Goal: Task Accomplishment & Management: Manage account settings

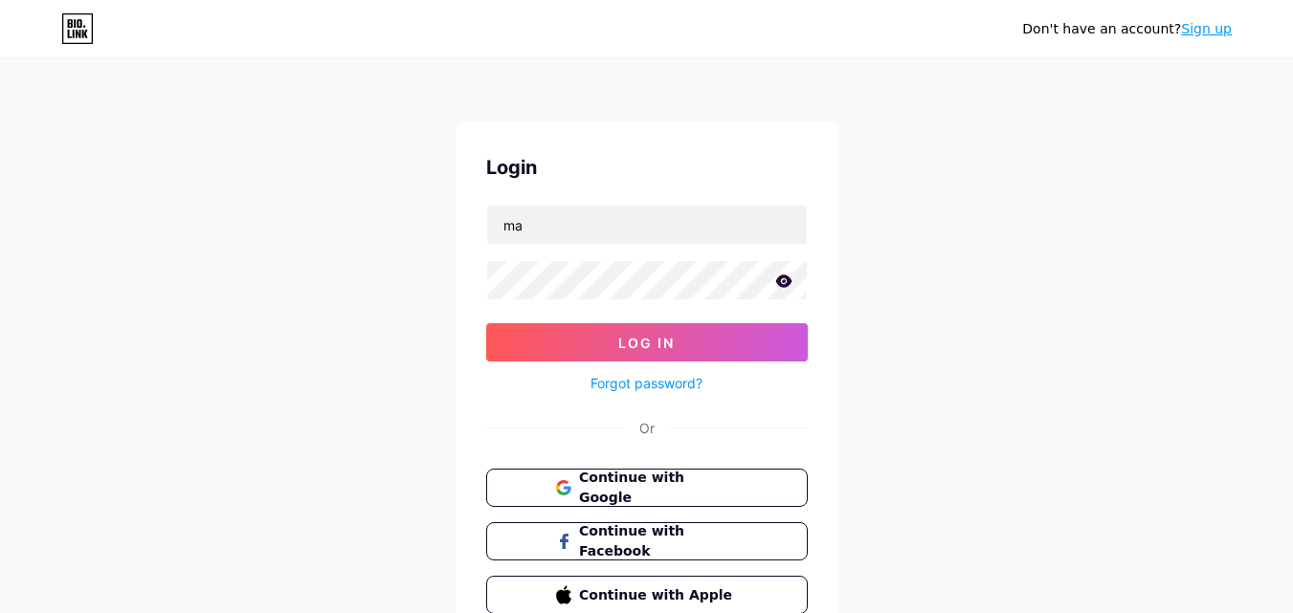
type input "[EMAIL_ADDRESS][DOMAIN_NAME]"
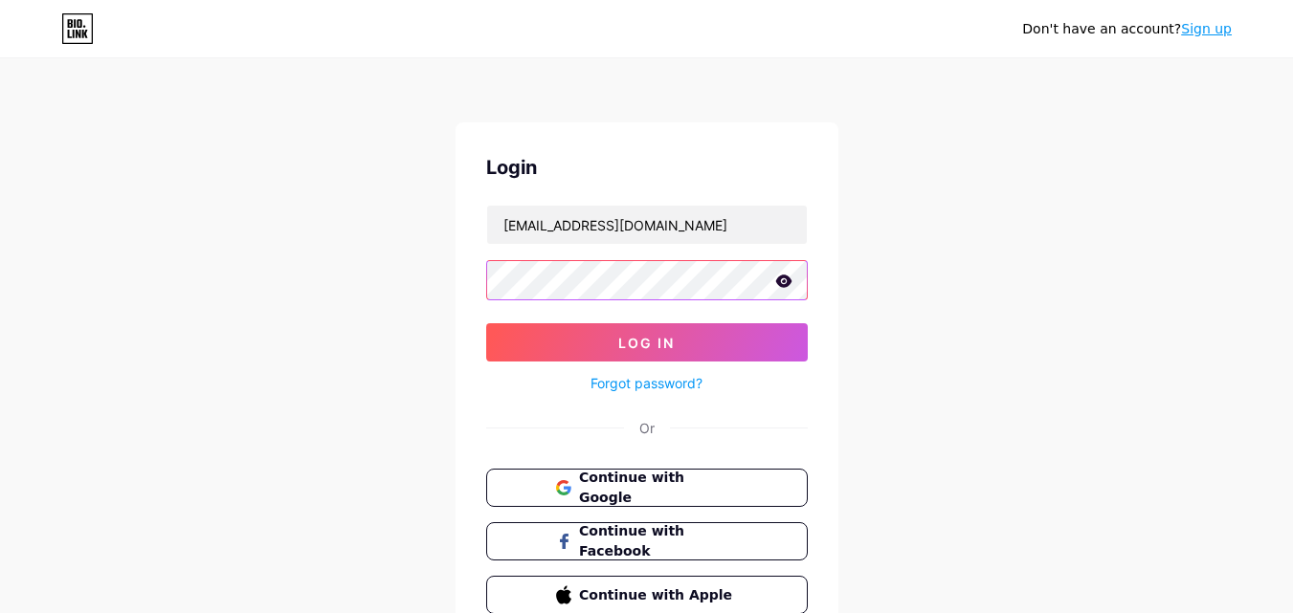
click at [486, 323] on button "Log In" at bounding box center [647, 342] width 322 height 38
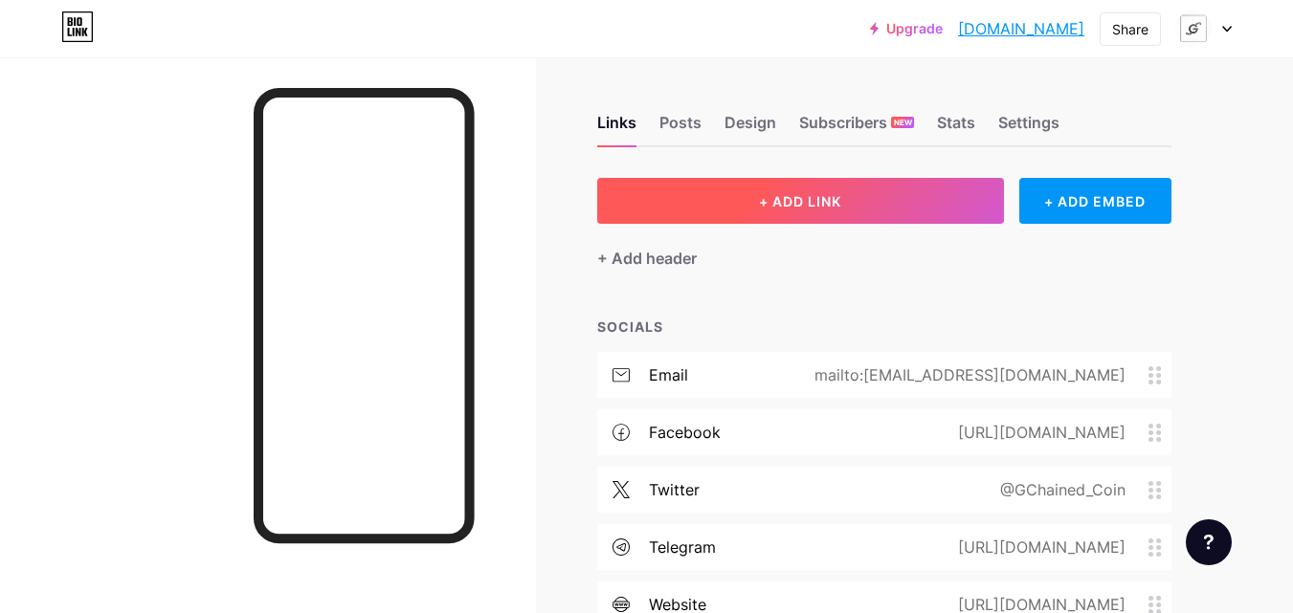
click at [678, 201] on button "+ ADD LINK" at bounding box center [800, 201] width 407 height 46
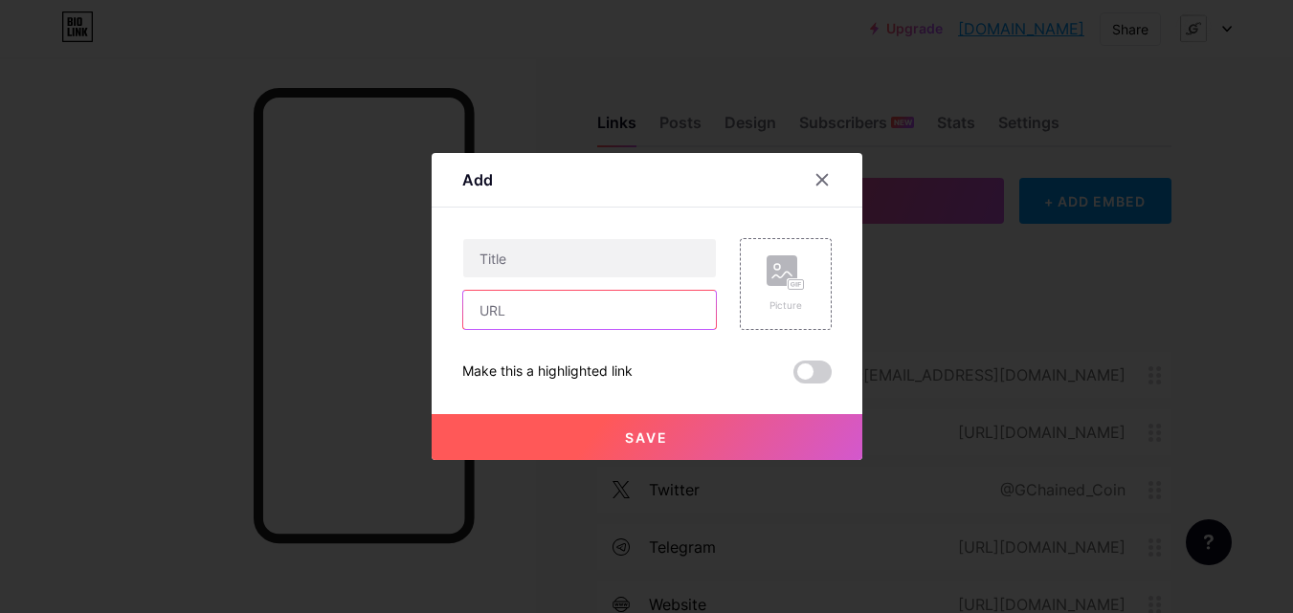
click at [611, 307] on input "text" at bounding box center [589, 310] width 253 height 38
paste input "[DOMAIN_NAME][URL]"
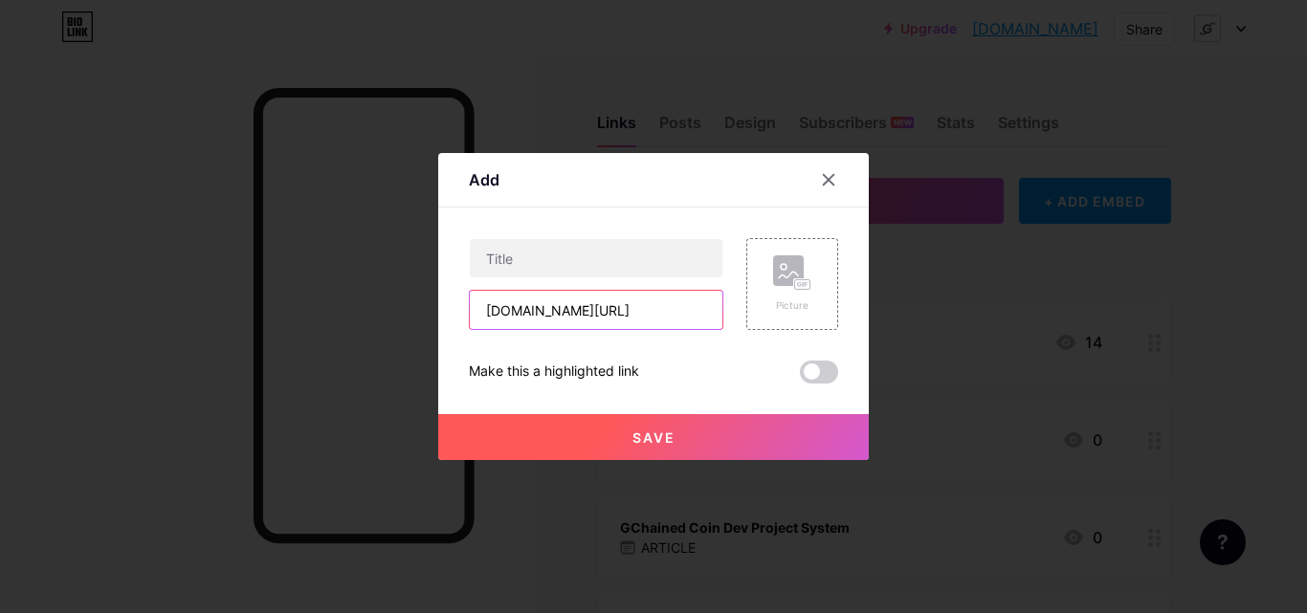
scroll to position [0, 74]
type input "[DOMAIN_NAME][URL]"
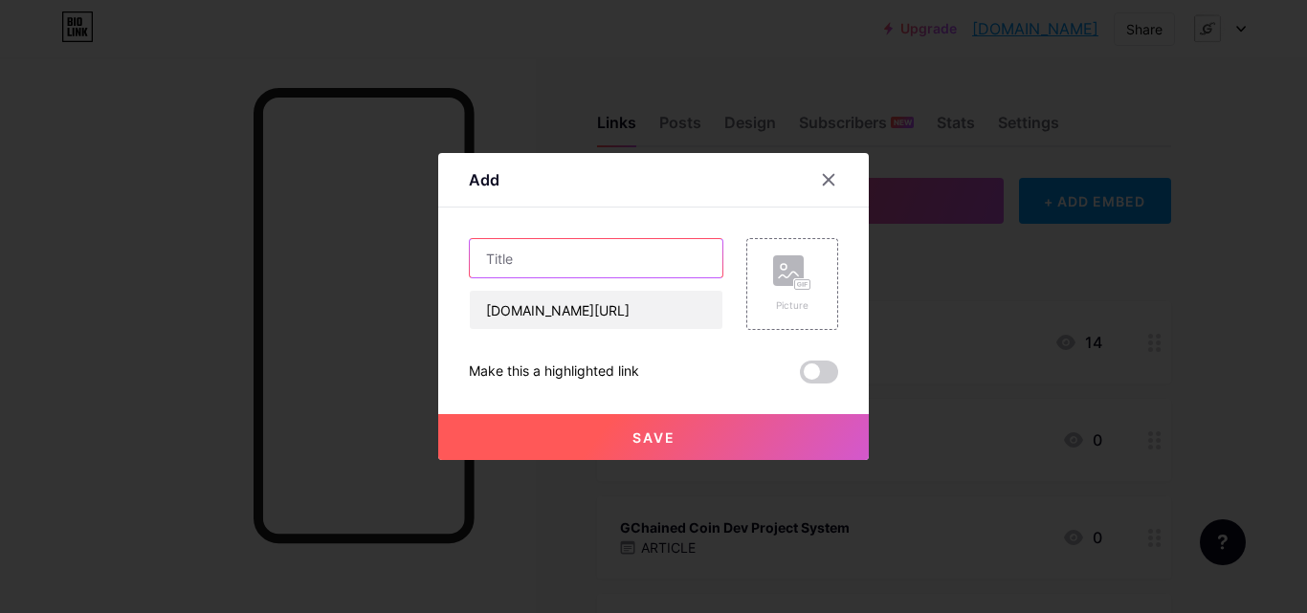
click at [604, 254] on input "text" at bounding box center [596, 258] width 253 height 38
type input "GCHAINED [PERSON_NAME] WEBSITE BUILDER"
click at [633, 430] on span "Save" at bounding box center [654, 438] width 43 height 16
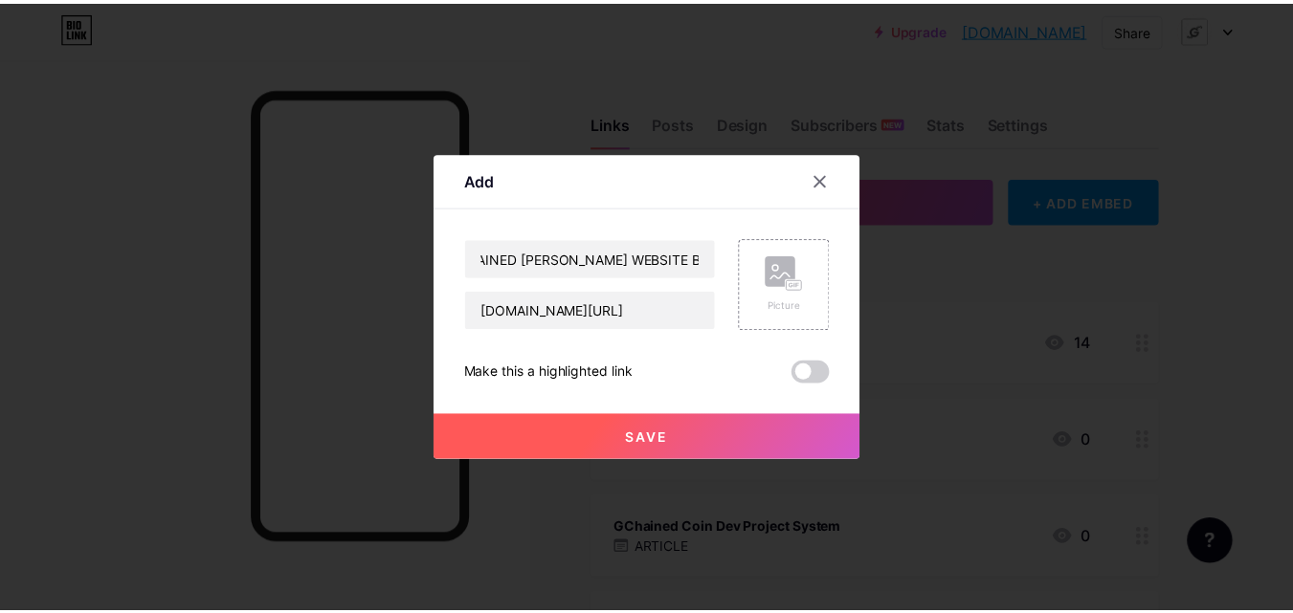
scroll to position [0, 0]
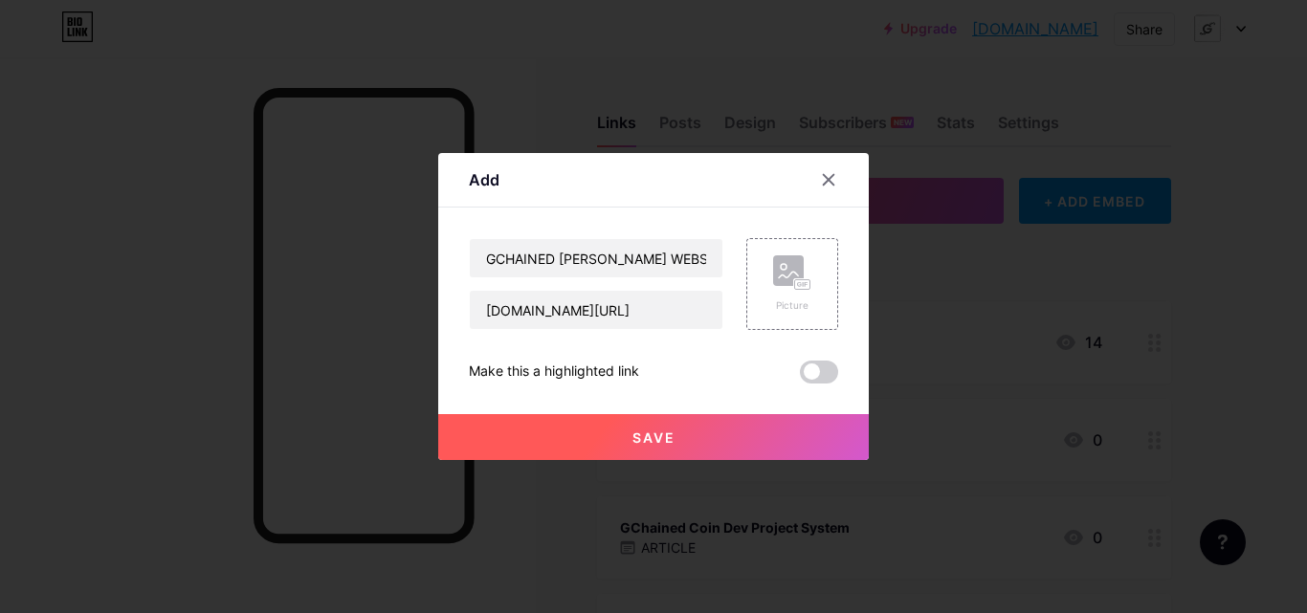
click at [633, 430] on span "Save" at bounding box center [654, 438] width 43 height 16
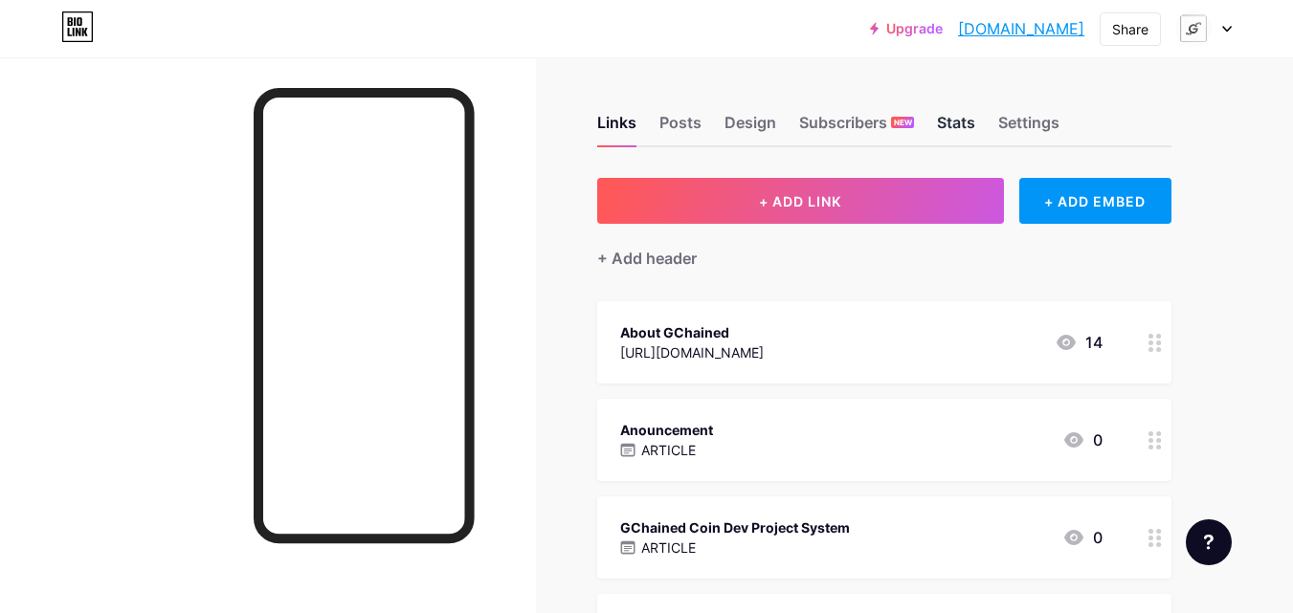
click at [967, 136] on div "Stats" at bounding box center [956, 128] width 38 height 34
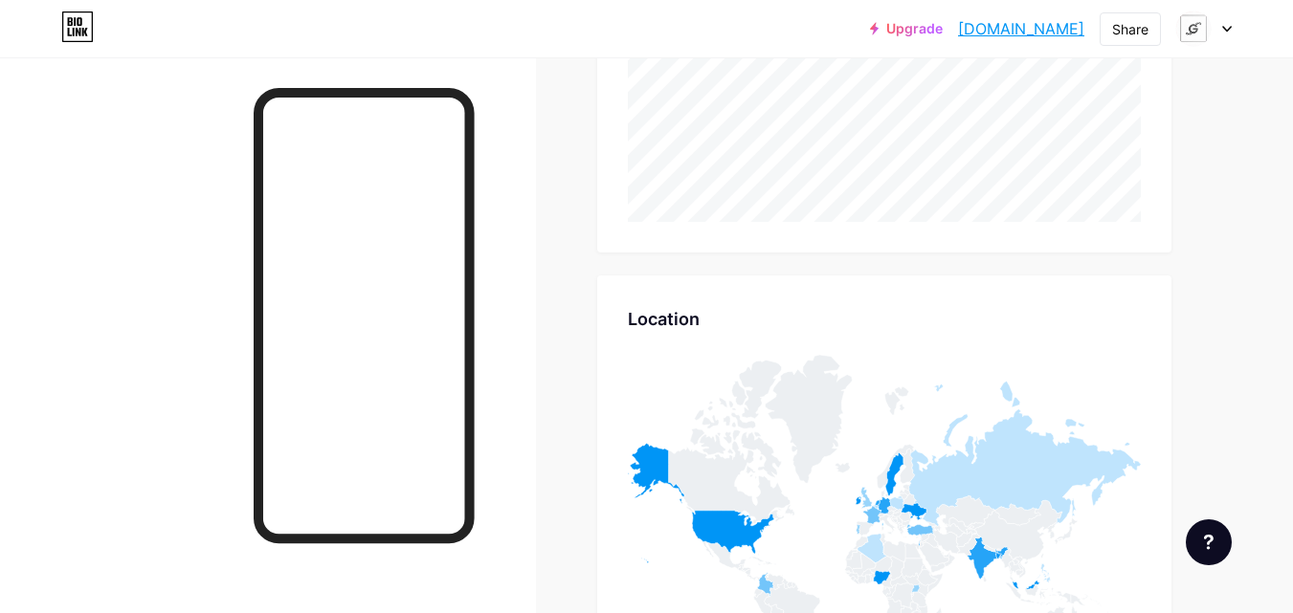
scroll to position [7541, 0]
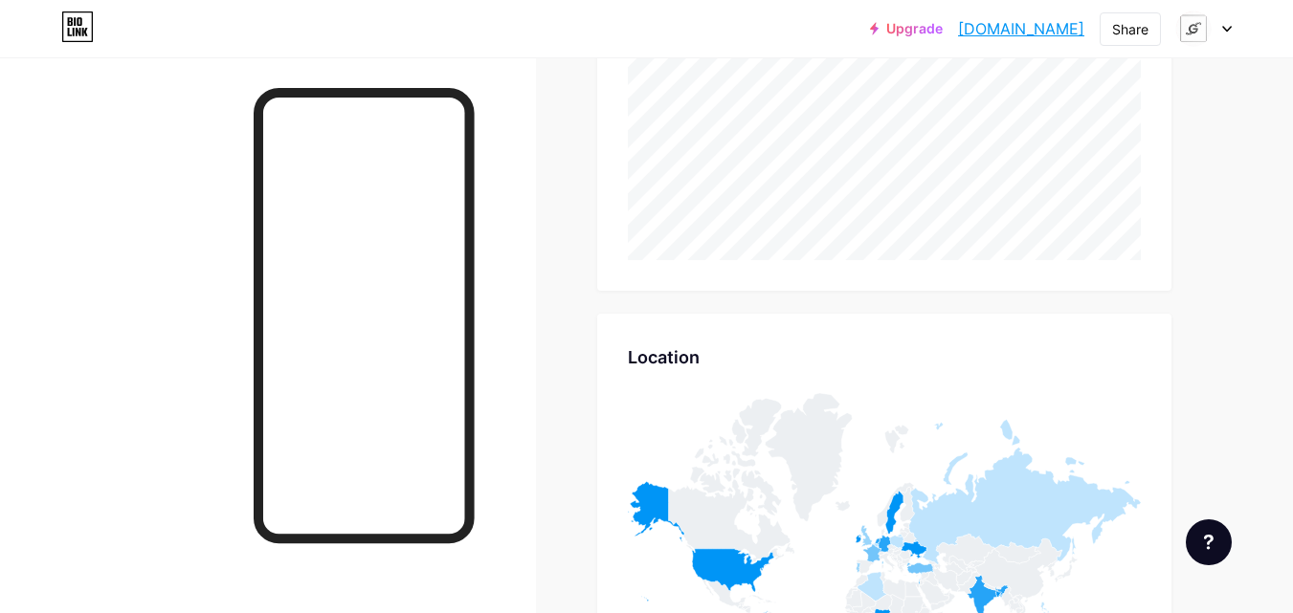
click at [1022, 318] on div "Location Location" at bounding box center [884, 534] width 574 height 441
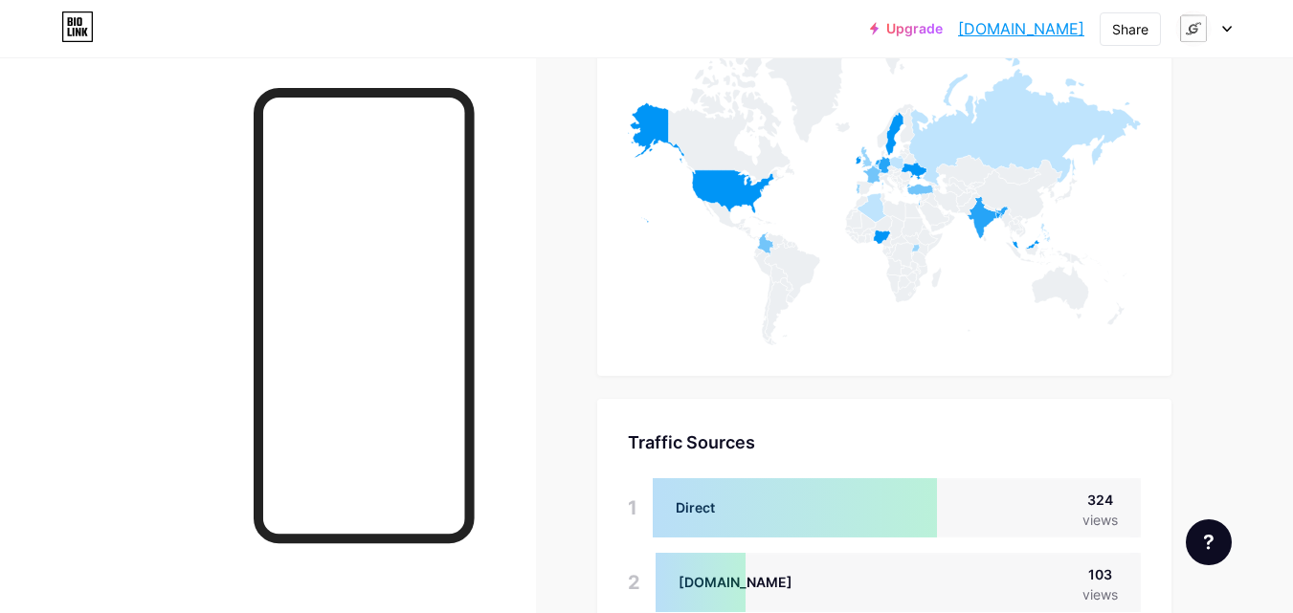
scroll to position [7923, 0]
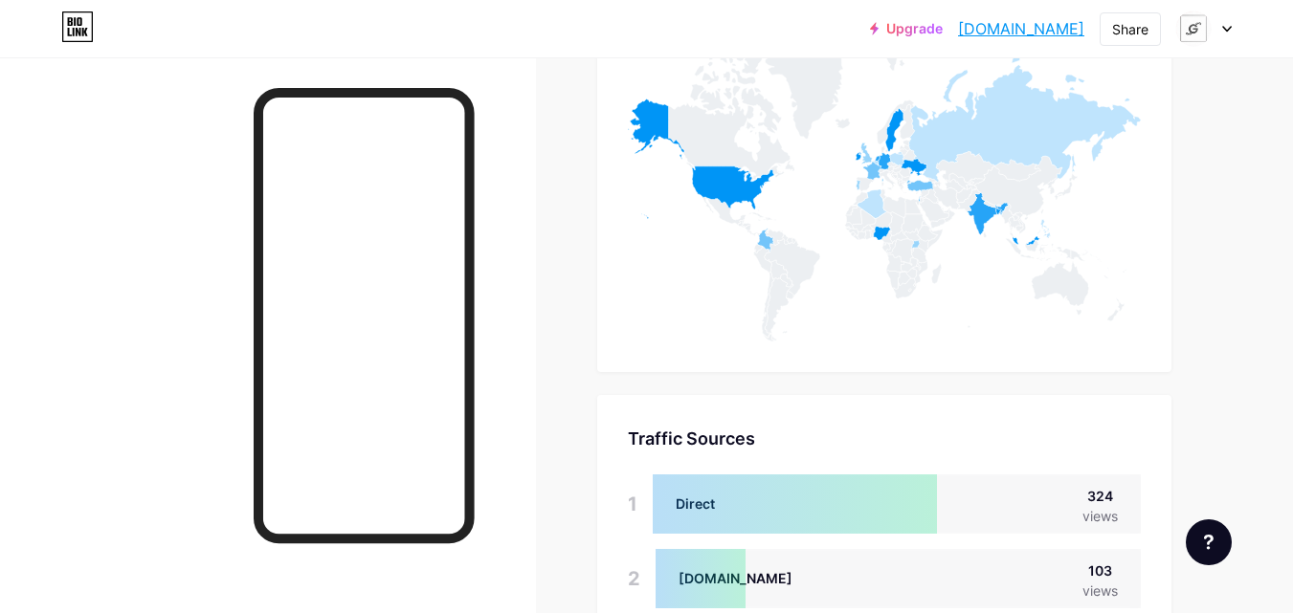
click at [1223, 20] on div at bounding box center [1204, 28] width 56 height 34
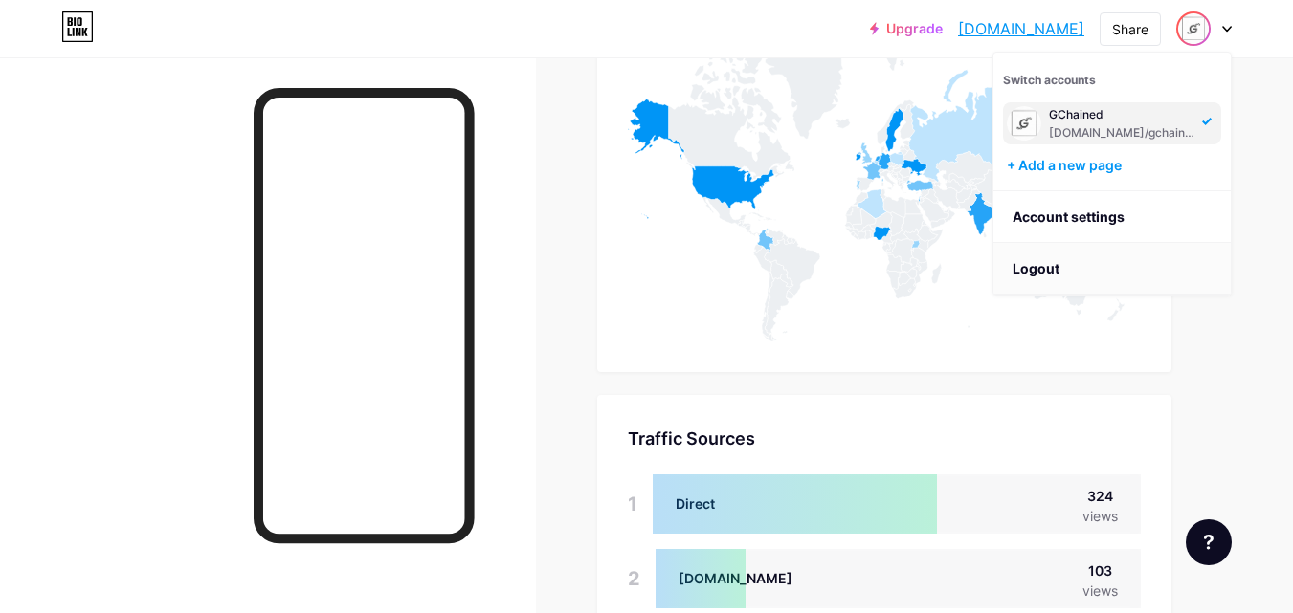
click at [1046, 272] on li "Logout" at bounding box center [1111, 269] width 237 height 52
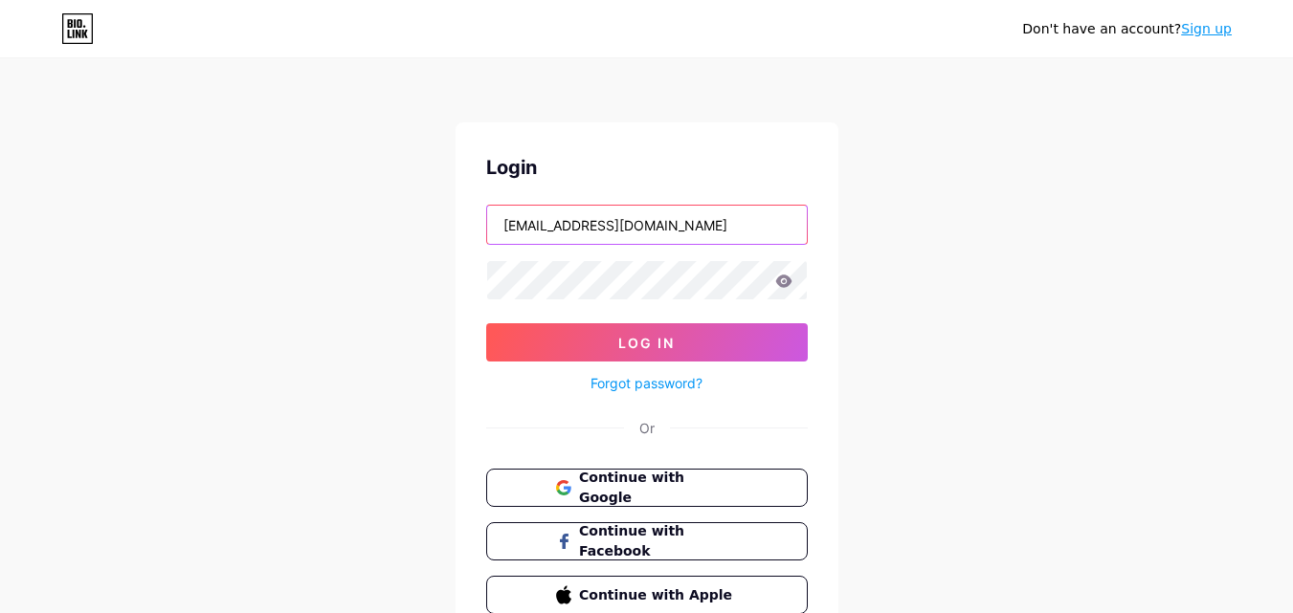
click at [718, 229] on input "[EMAIL_ADDRESS][DOMAIN_NAME]" at bounding box center [647, 225] width 320 height 38
type input "[EMAIL_ADDRESS][DOMAIN_NAME]"
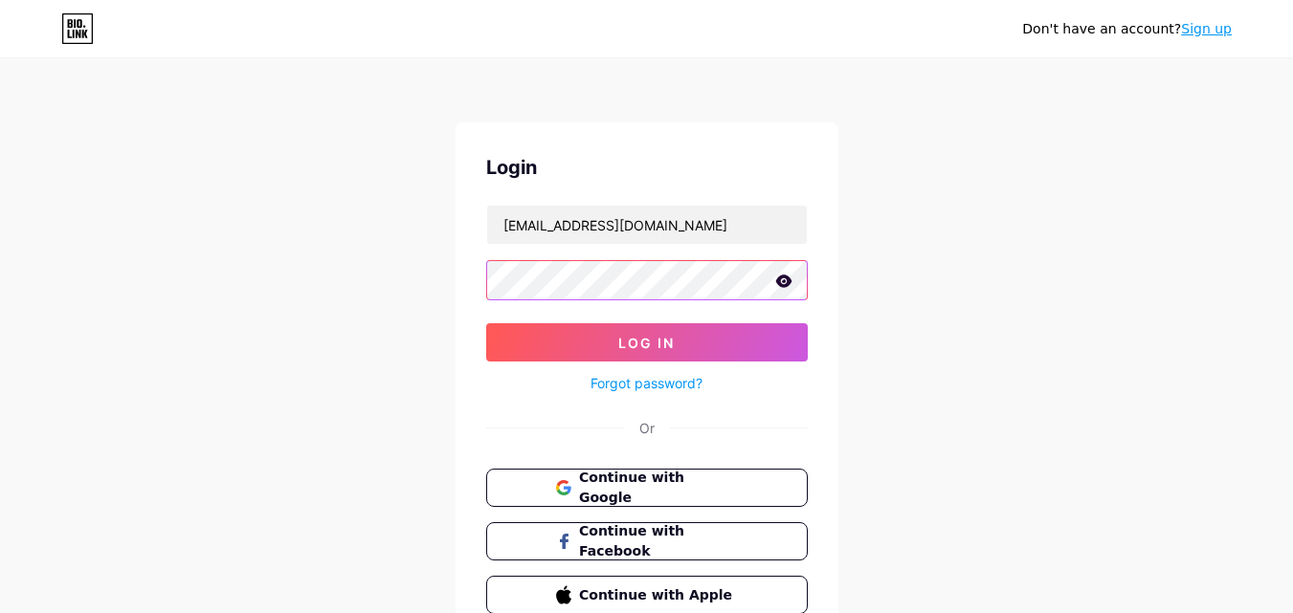
click at [486, 323] on button "Log In" at bounding box center [647, 342] width 322 height 38
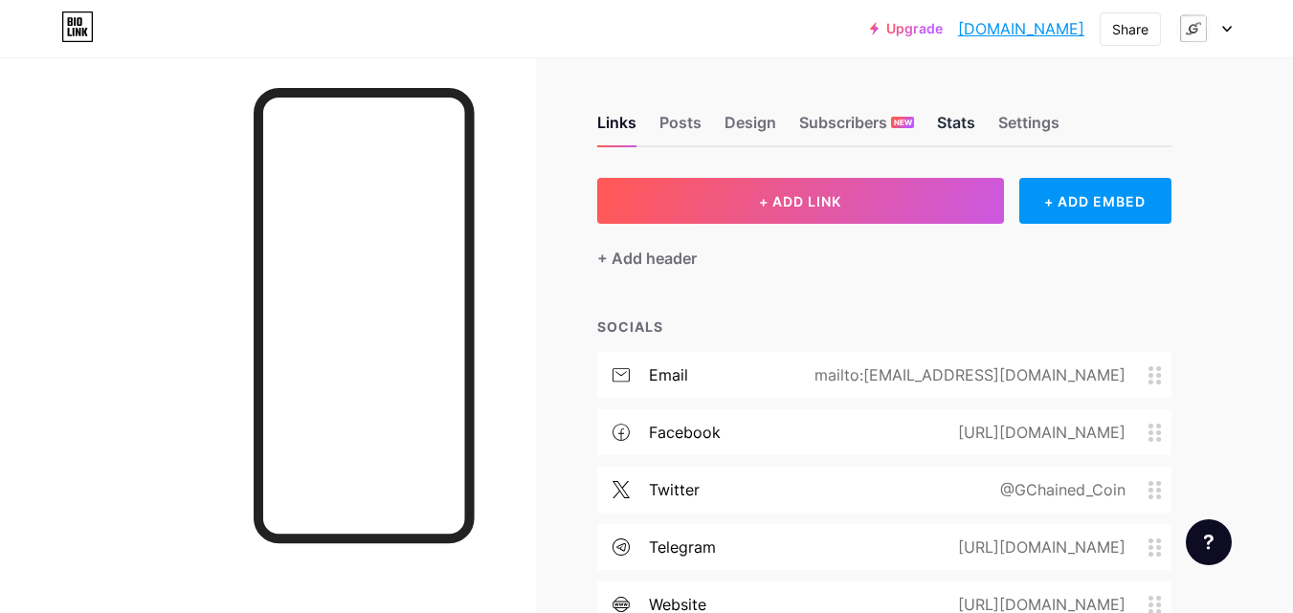
click at [950, 121] on div "Stats" at bounding box center [956, 128] width 38 height 34
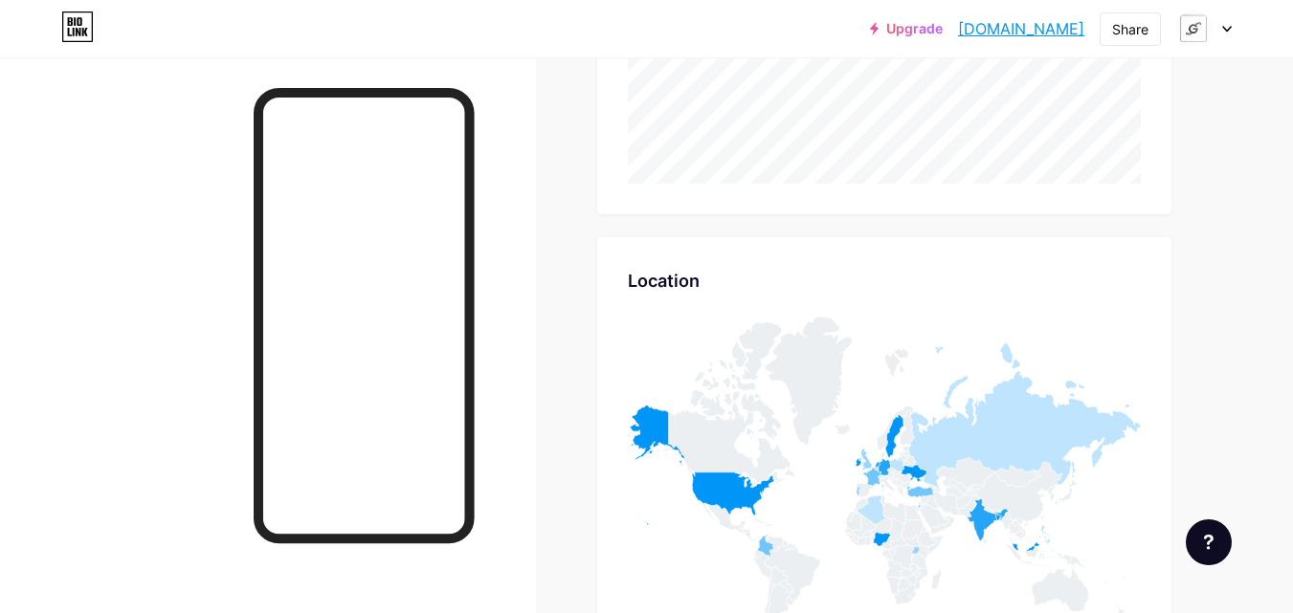
scroll to position [7655, 0]
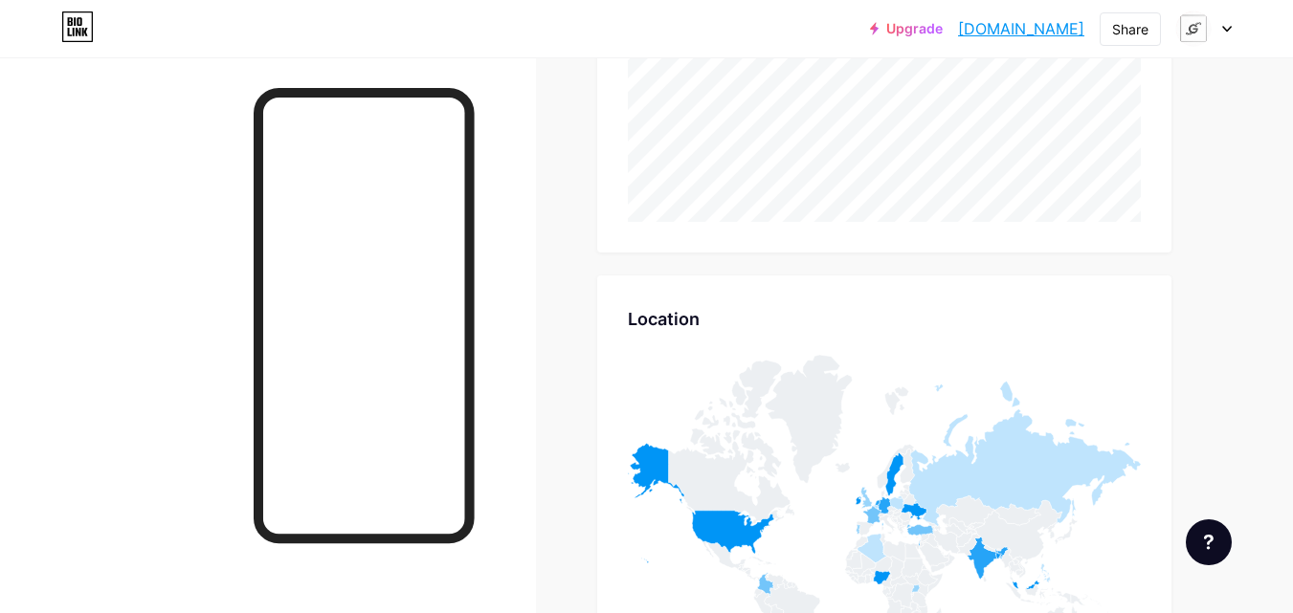
scroll to position [7541, 0]
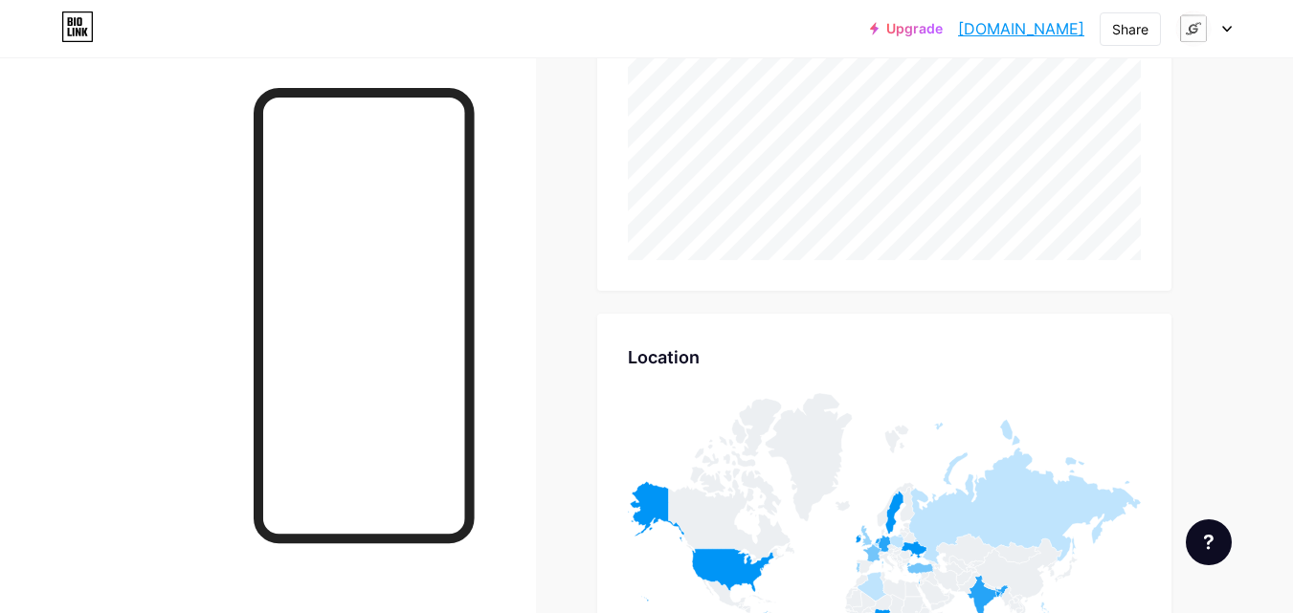
click at [1214, 33] on div at bounding box center [1204, 28] width 56 height 34
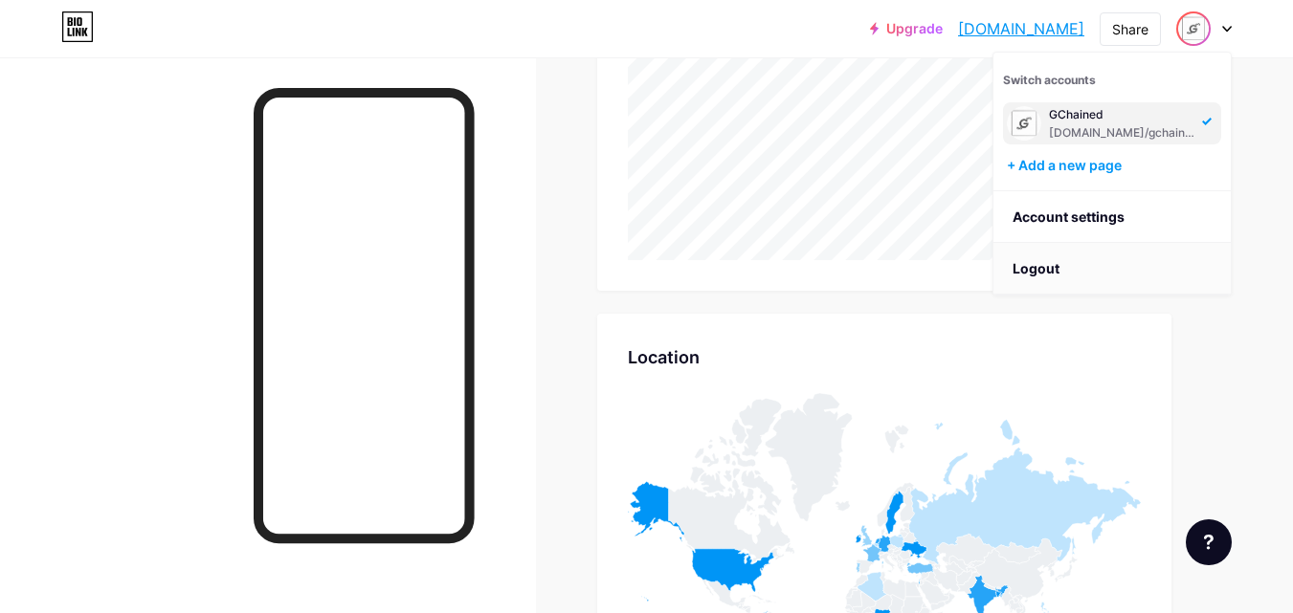
click at [1051, 272] on li "Logout" at bounding box center [1111, 269] width 237 height 52
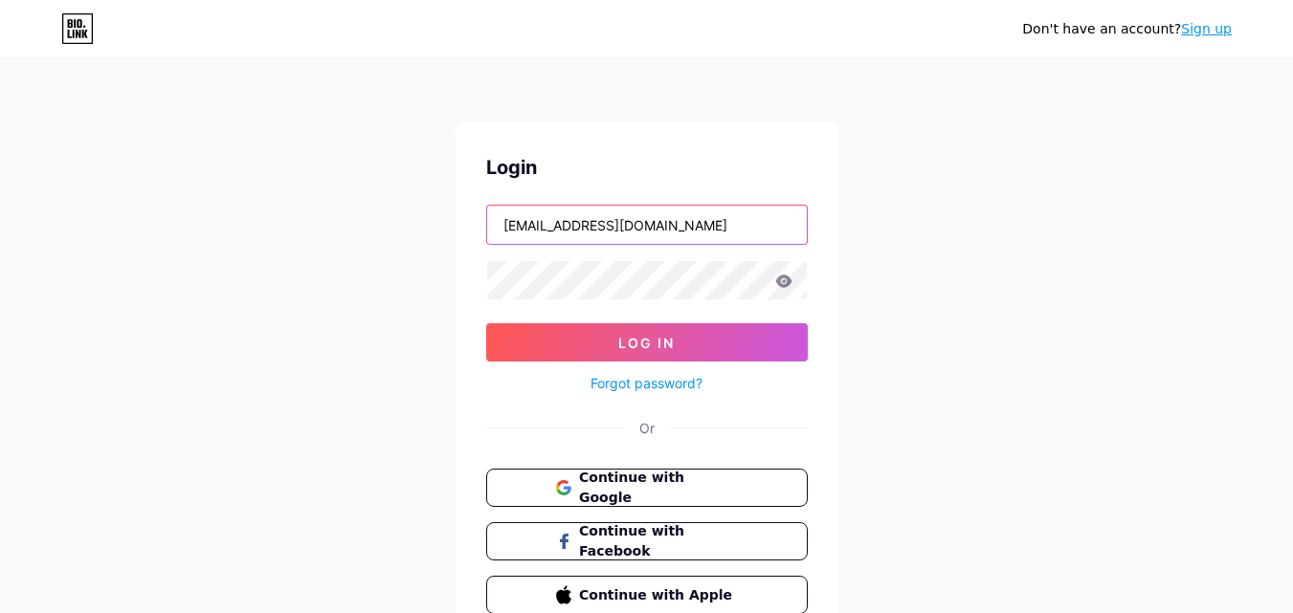
click at [715, 235] on input "[EMAIL_ADDRESS][DOMAIN_NAME]" at bounding box center [647, 225] width 320 height 38
type input "m"
type input "[EMAIL_ADDRESS][DOMAIN_NAME]"
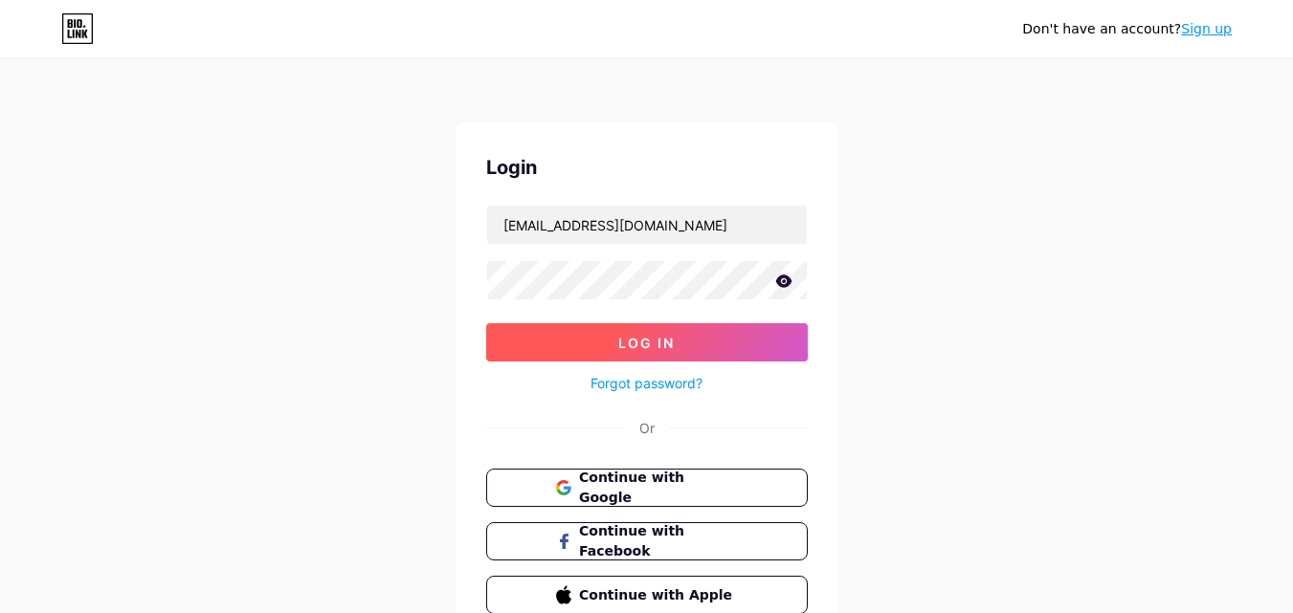
click at [636, 344] on span "Log In" at bounding box center [646, 343] width 56 height 16
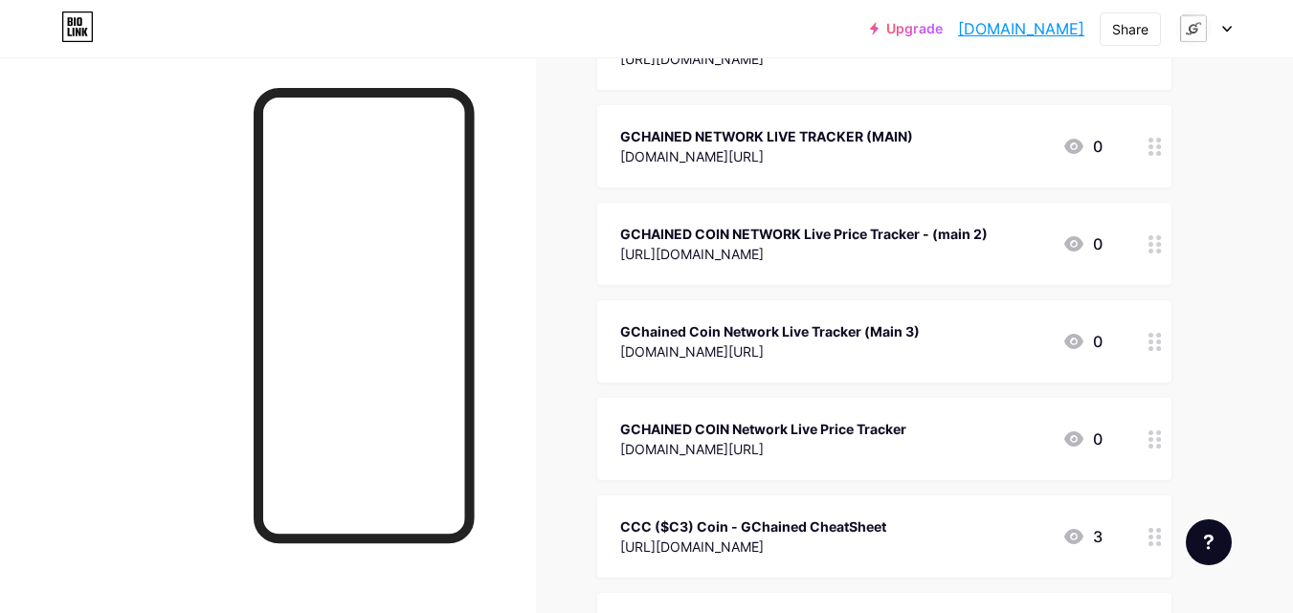
scroll to position [5665, 0]
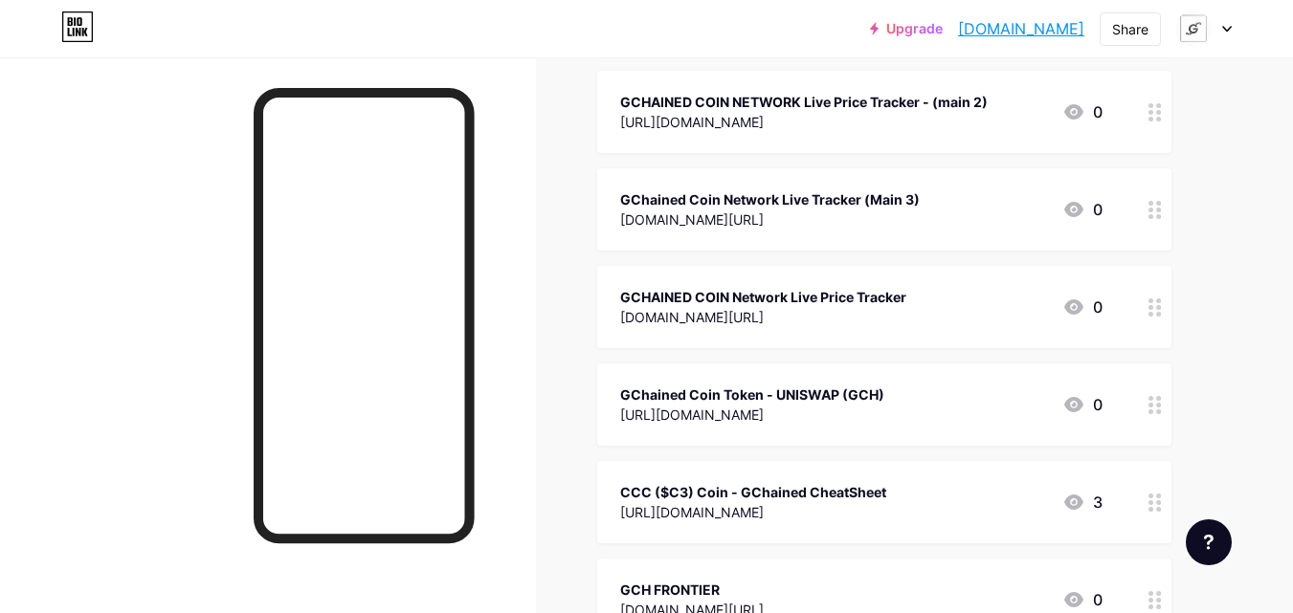
click at [1221, 26] on div at bounding box center [1204, 28] width 56 height 34
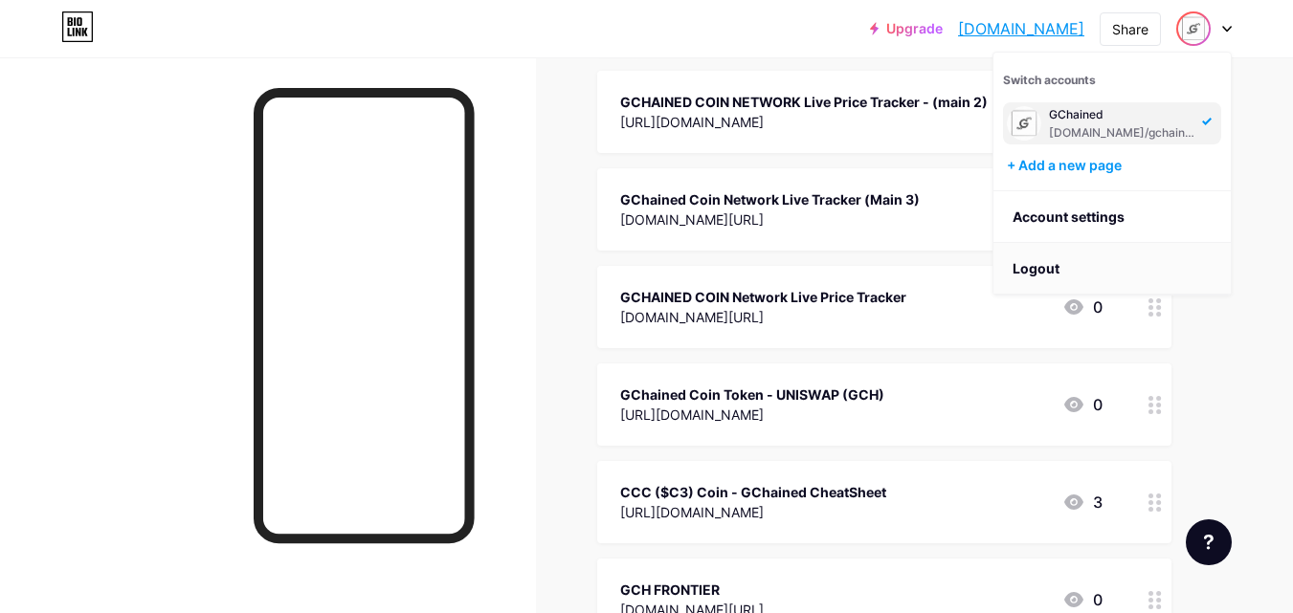
click at [1040, 276] on li "Logout" at bounding box center [1111, 269] width 237 height 52
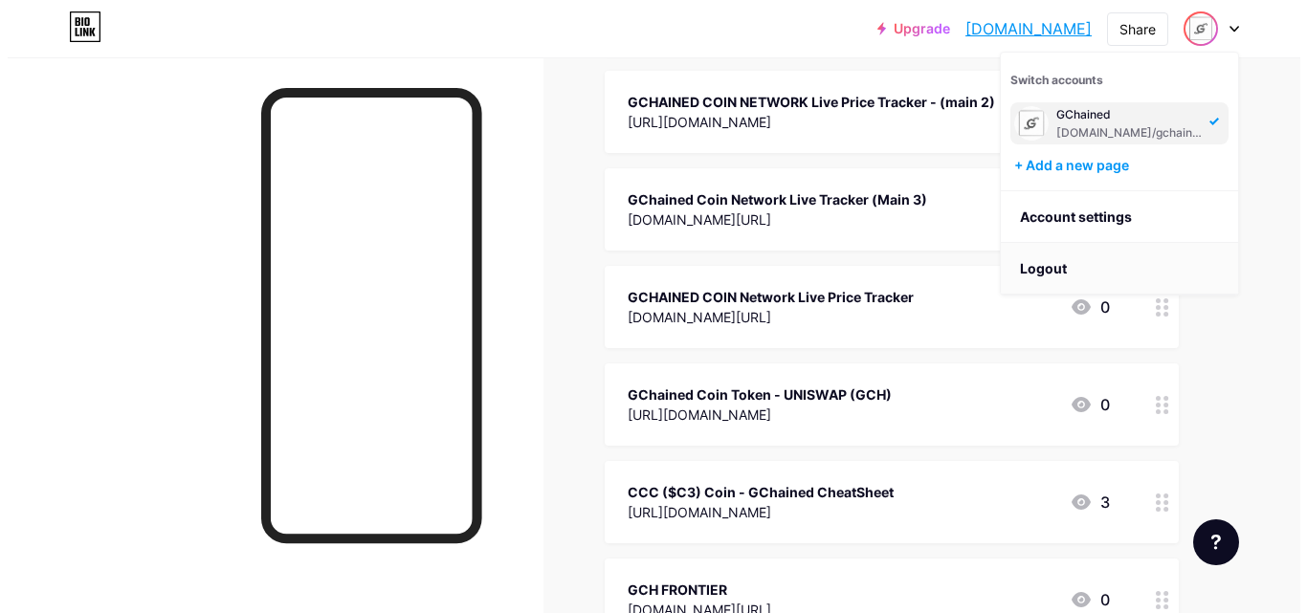
scroll to position [0, 0]
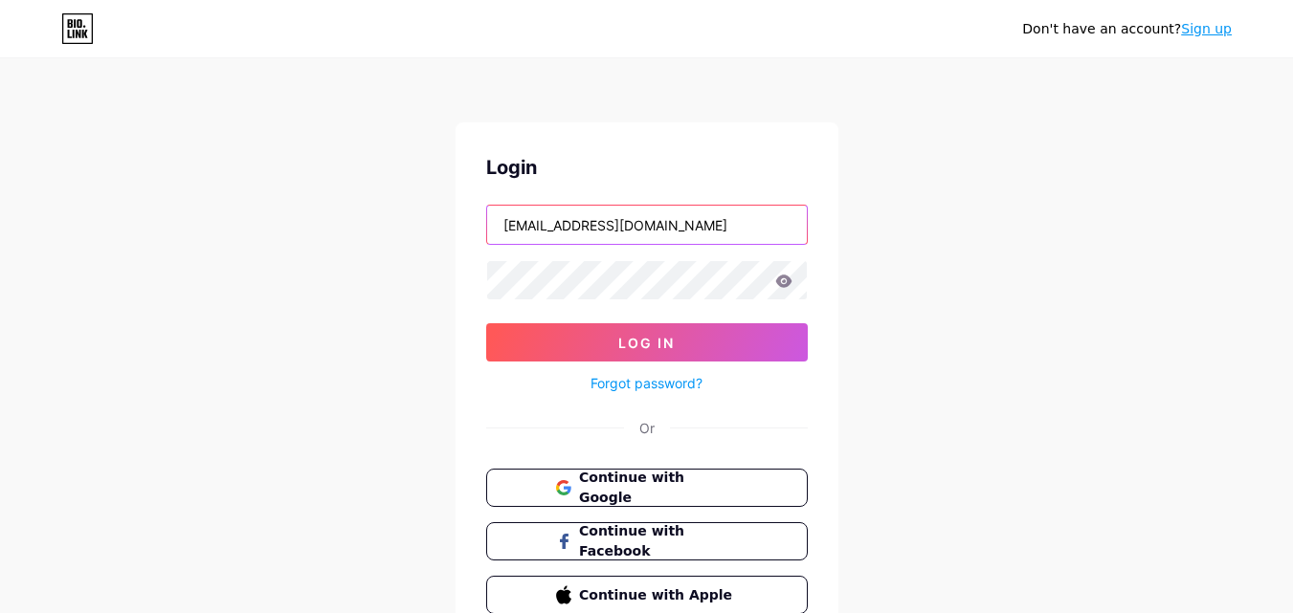
click at [725, 219] on input "[EMAIL_ADDRESS][DOMAIN_NAME]" at bounding box center [647, 225] width 320 height 38
type input "[EMAIL_ADDRESS][DOMAIN_NAME]"
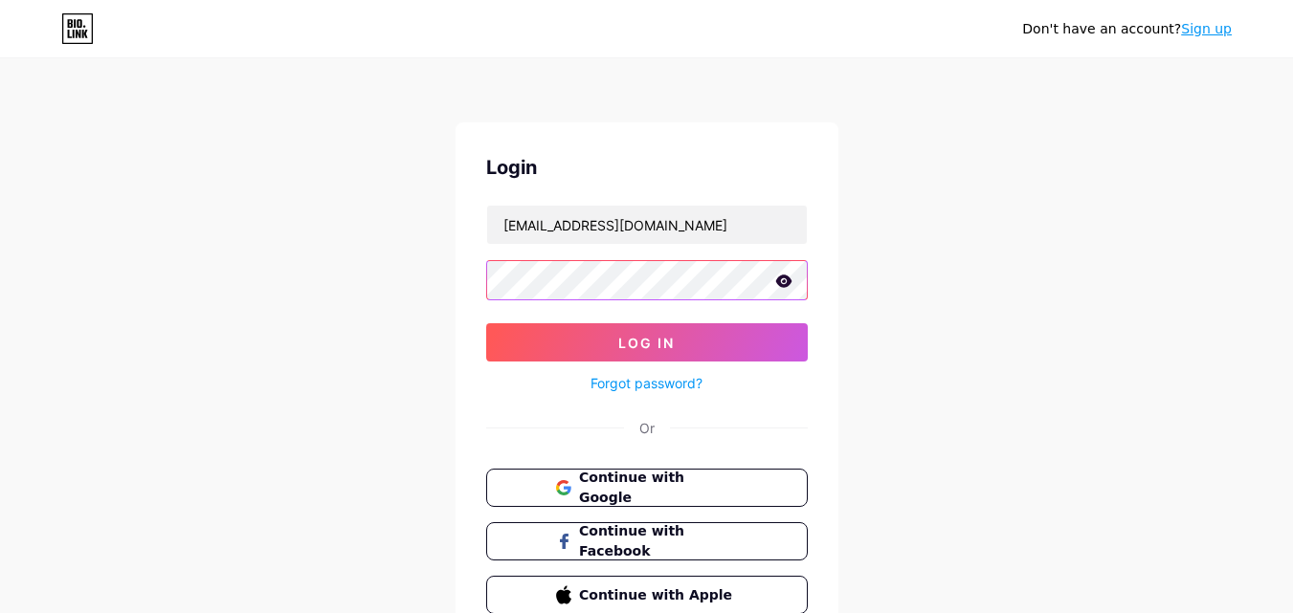
click at [486, 323] on button "Log In" at bounding box center [647, 342] width 322 height 38
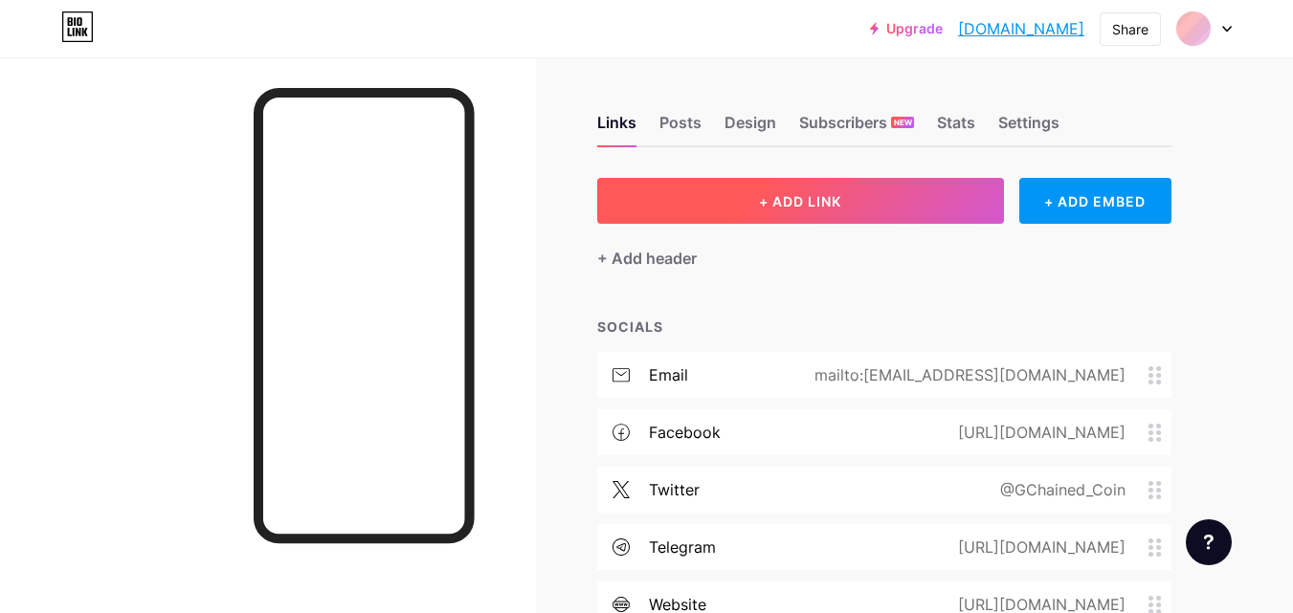
click at [708, 216] on button "+ ADD LINK" at bounding box center [800, 201] width 407 height 46
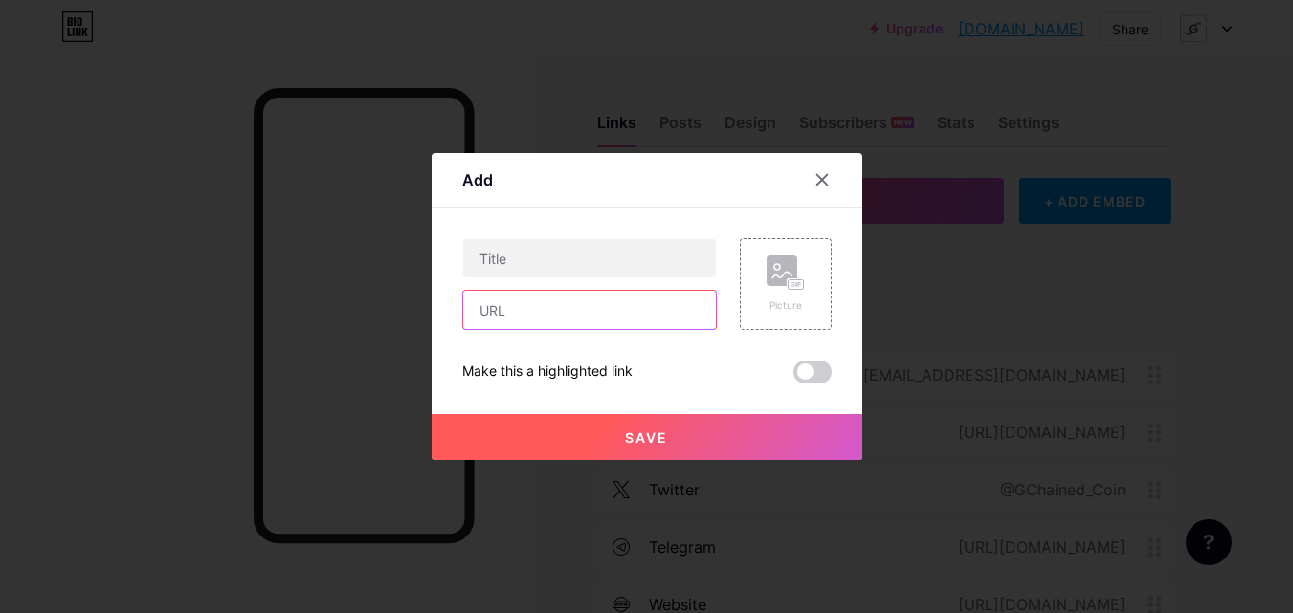
click at [603, 311] on input "text" at bounding box center [589, 310] width 253 height 38
paste input "[DOMAIN_NAME][URL]"
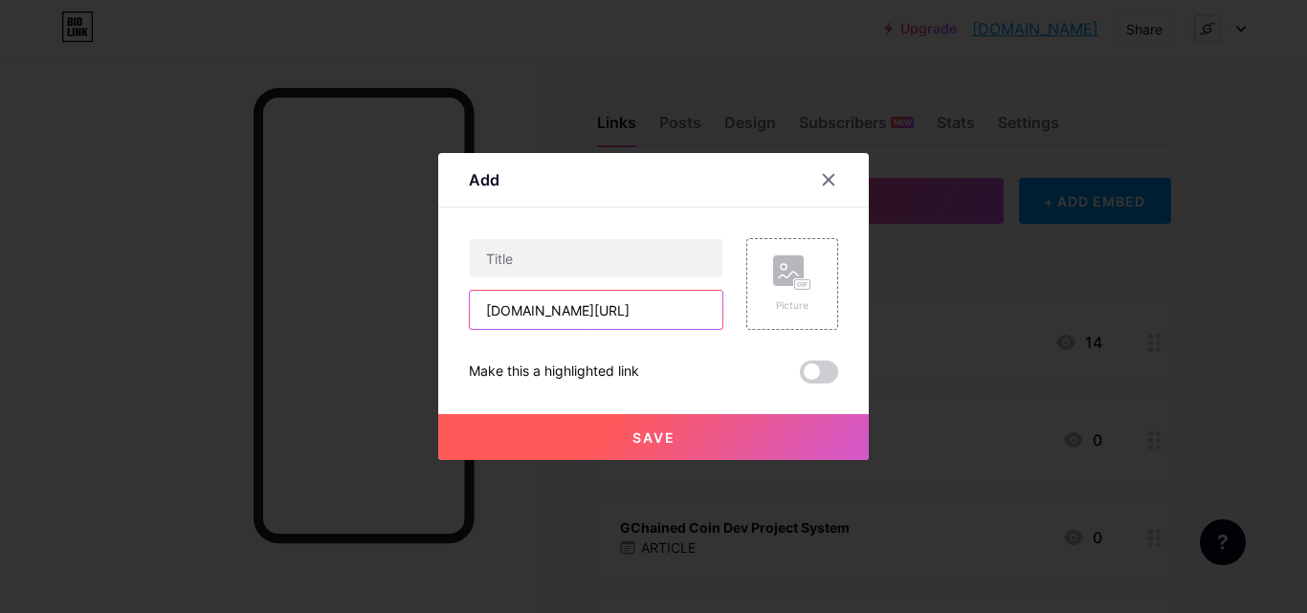
type input "[DOMAIN_NAME][URL]"
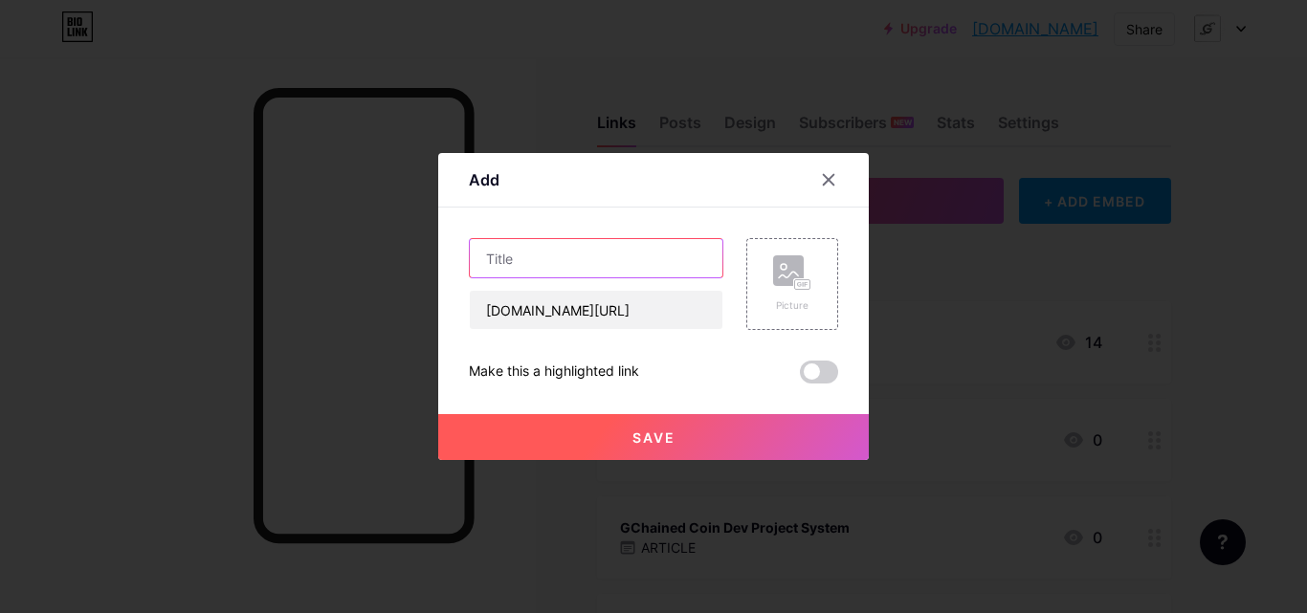
click at [542, 243] on input "text" at bounding box center [596, 258] width 253 height 38
paste input "AI Website Generator"
type input "GCHAINED [PERSON_NAME] Website Generator"
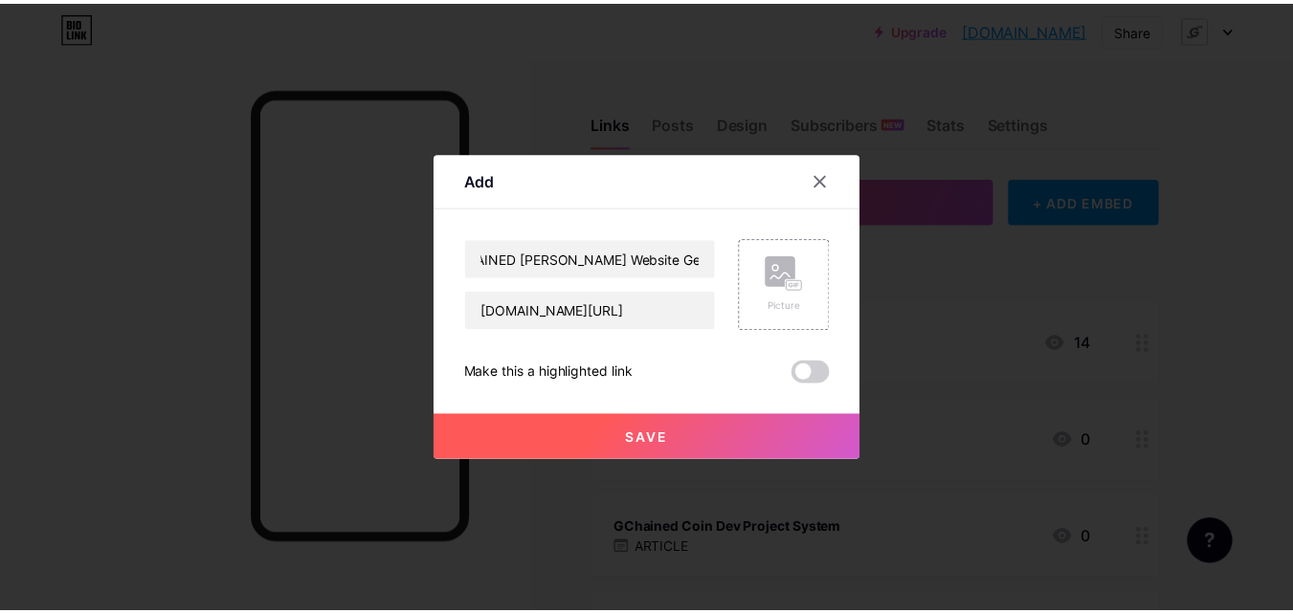
scroll to position [0, 0]
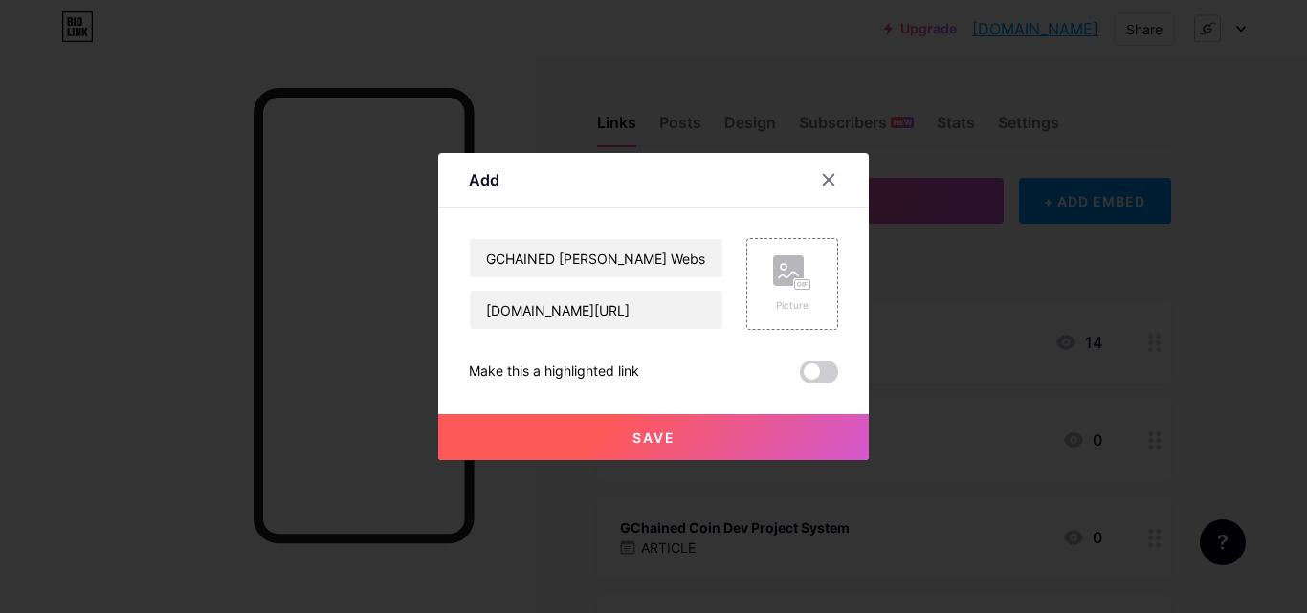
click at [616, 433] on button "Save" at bounding box center [653, 437] width 431 height 46
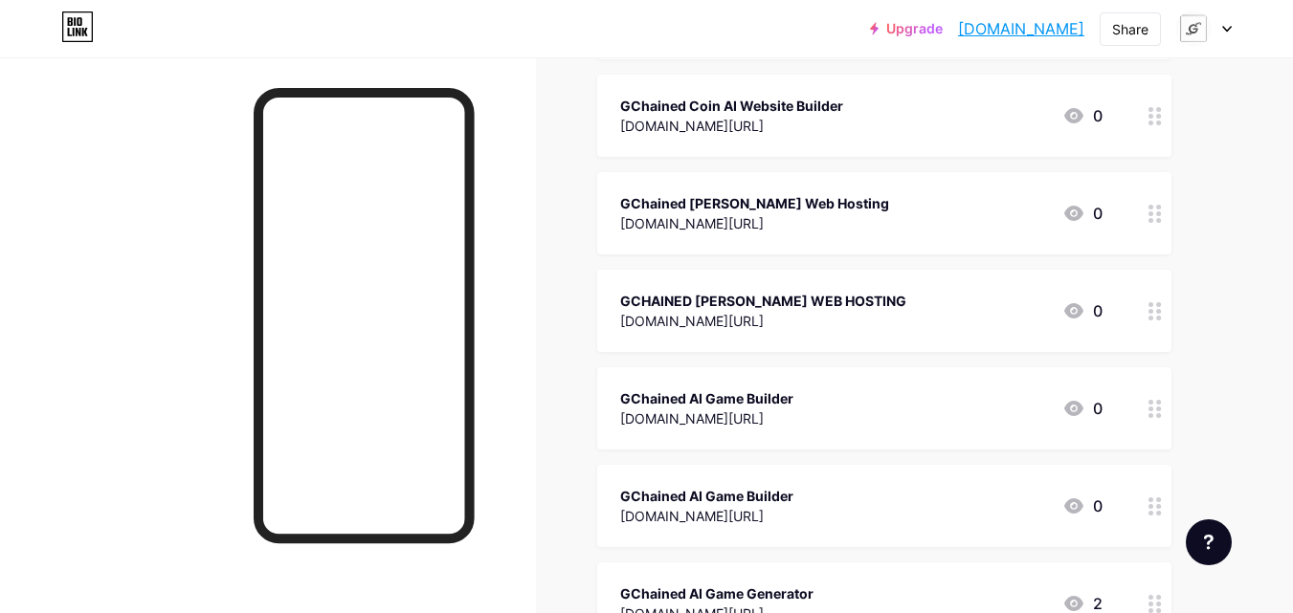
scroll to position [12154, 0]
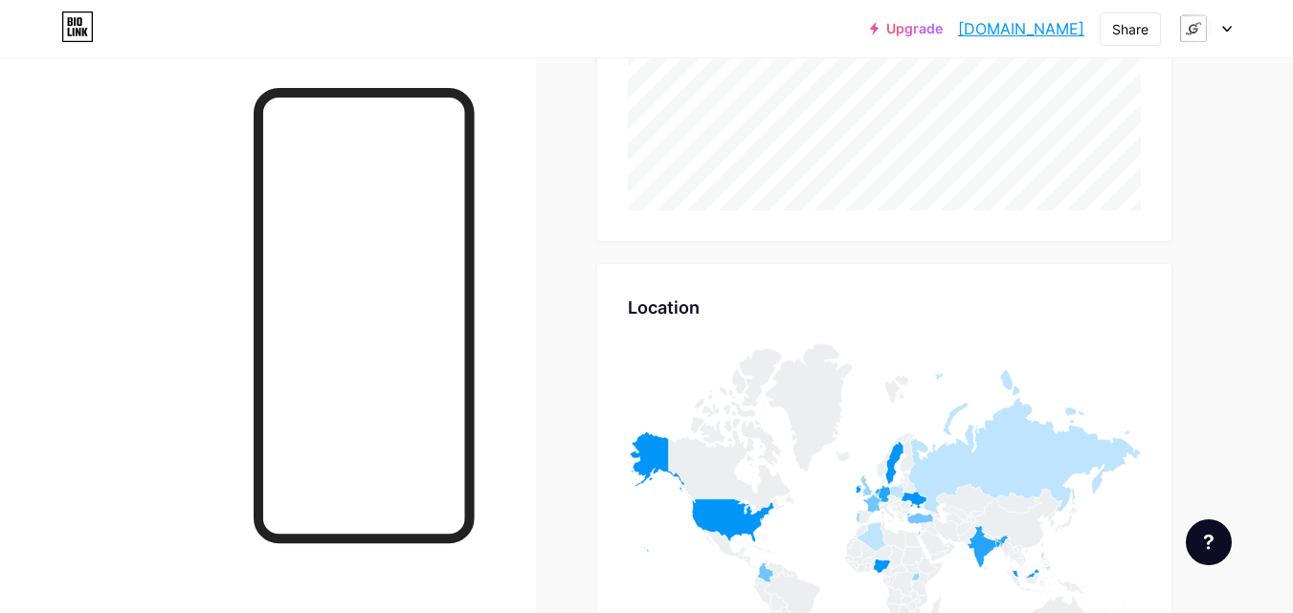
scroll to position [7822, 0]
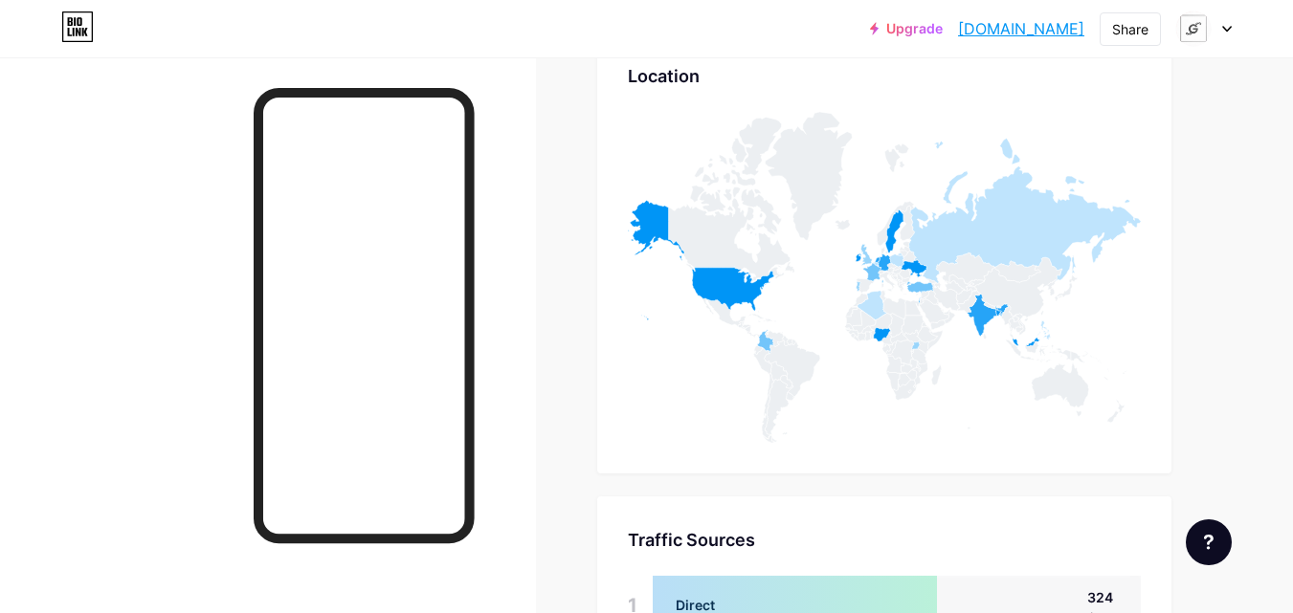
click at [1226, 32] on icon at bounding box center [1227, 29] width 10 height 7
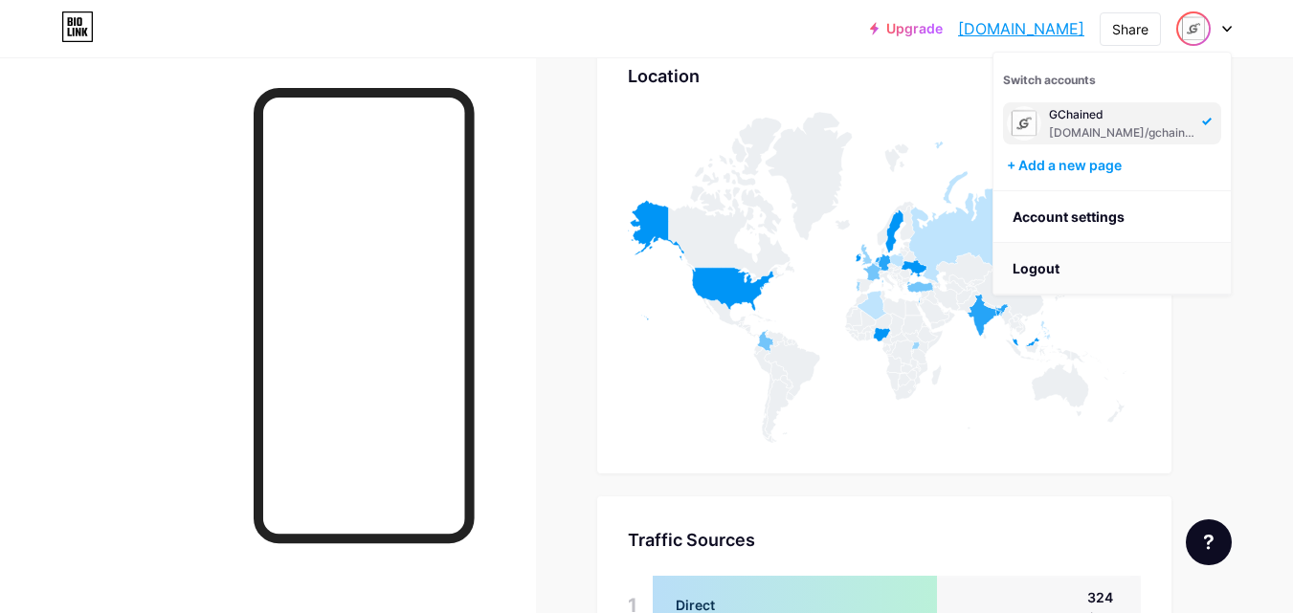
click at [1099, 263] on li "Logout" at bounding box center [1111, 269] width 237 height 52
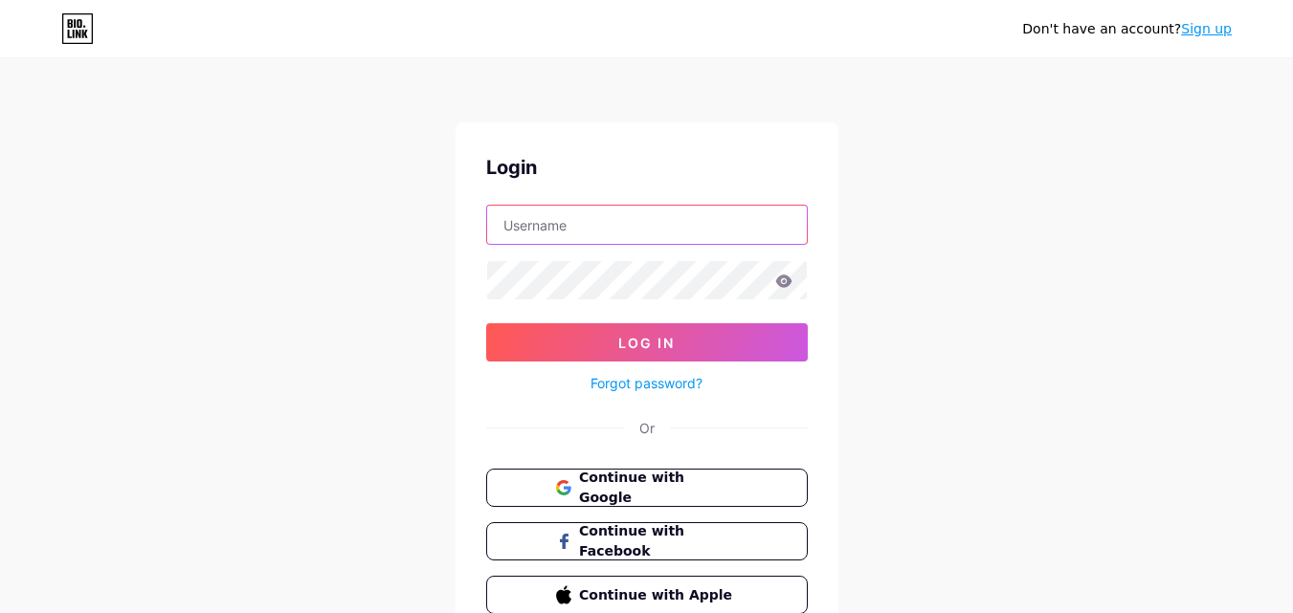
type input "[EMAIL_ADDRESS][DOMAIN_NAME]"
